Goal: Browse casually: Explore the website without a specific task or goal

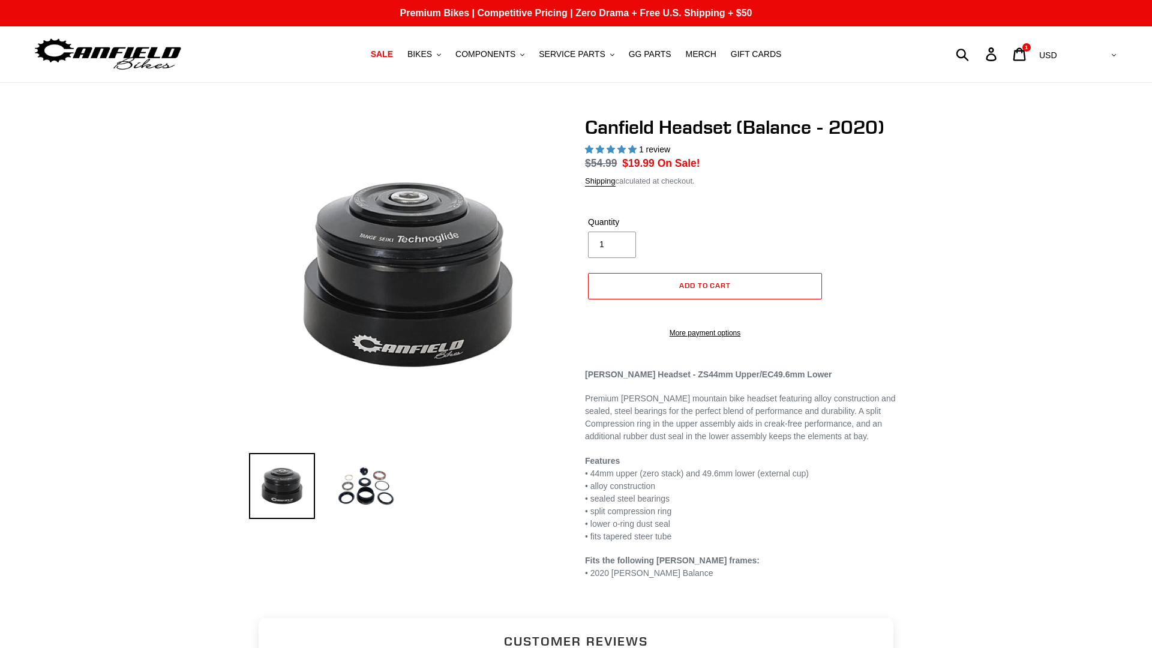
select select "highest-rating"
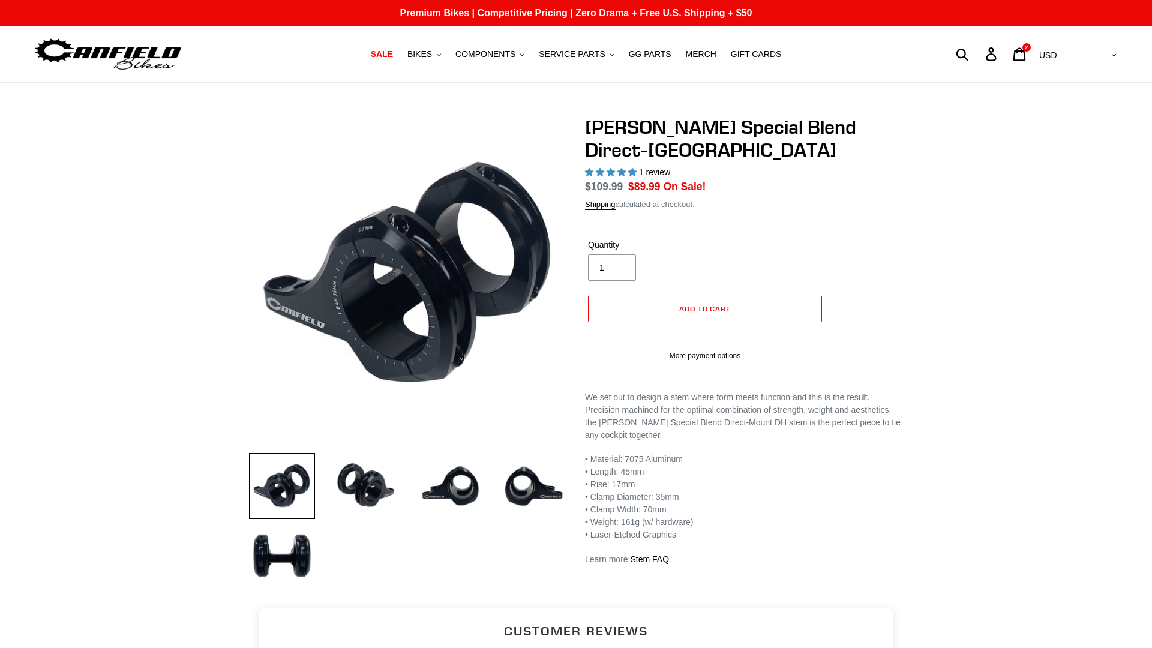
select select "highest-rating"
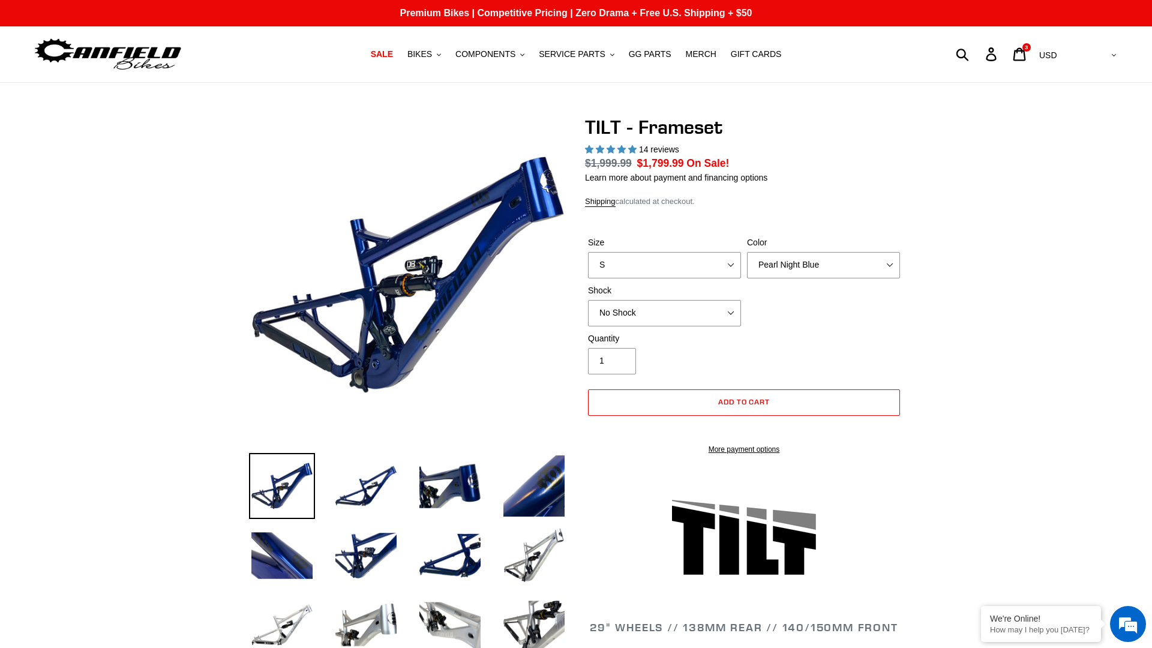
select select "highest-rating"
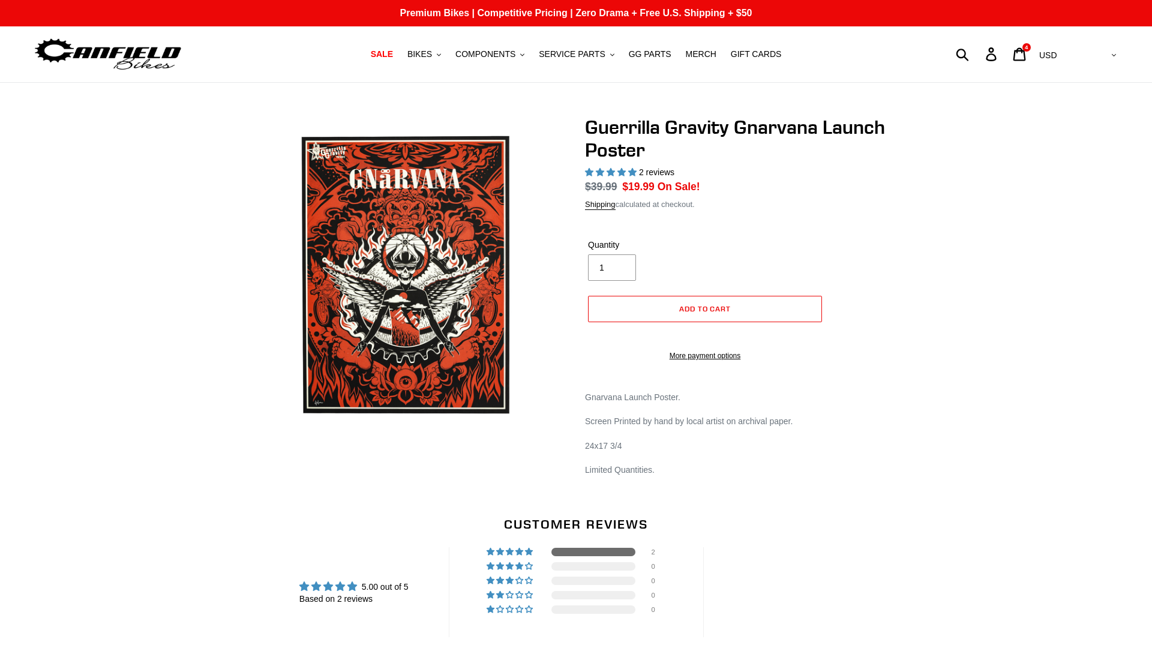
select select "highest-rating"
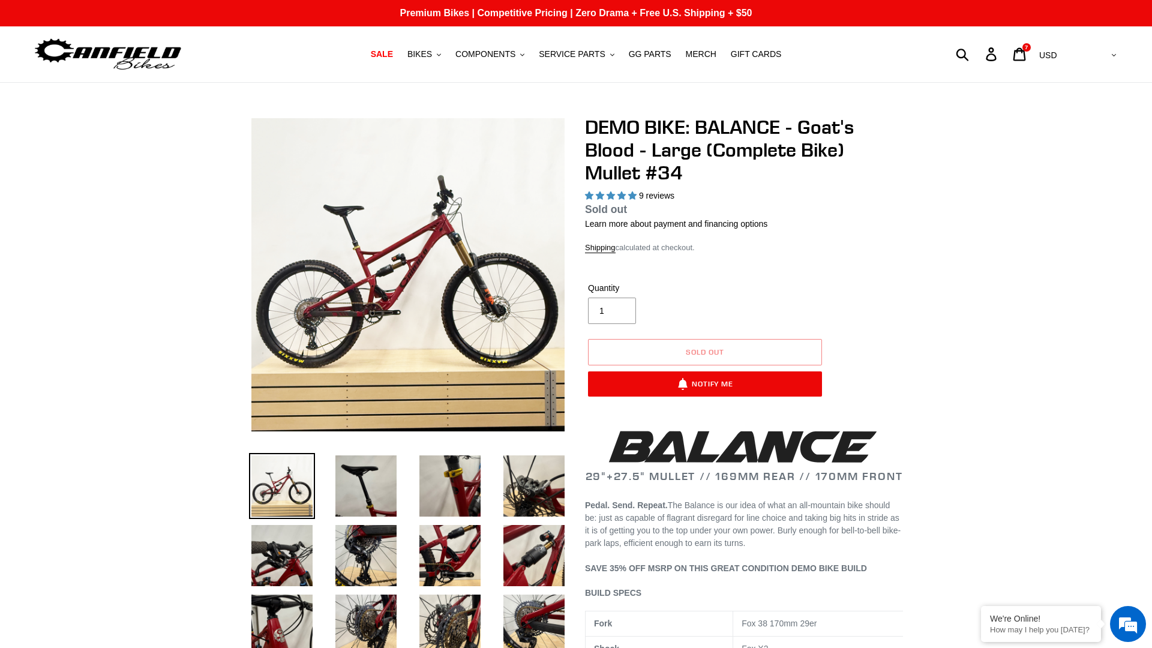
select select "highest-rating"
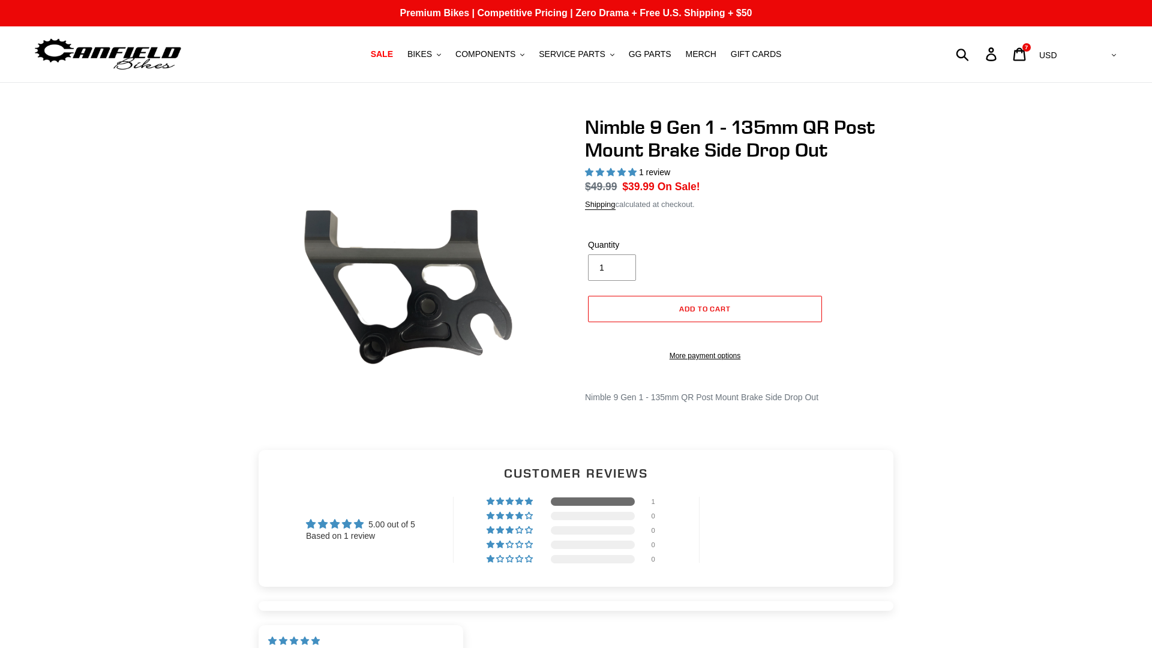
select select "highest-rating"
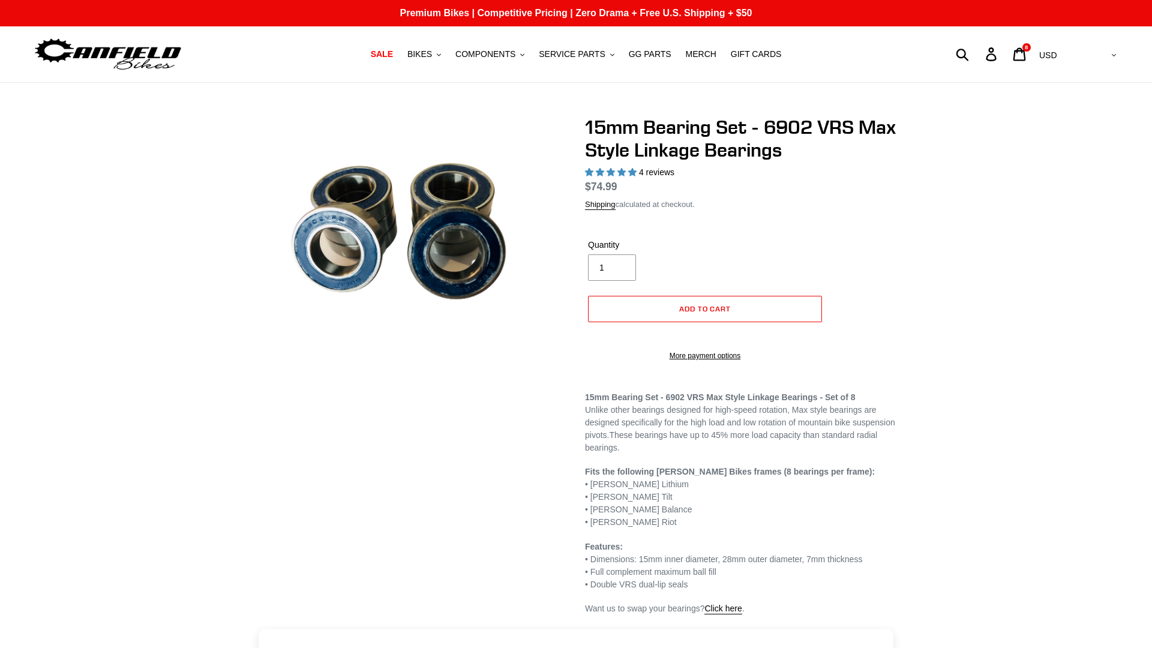
select select "highest-rating"
